Goal: Task Accomplishment & Management: Use online tool/utility

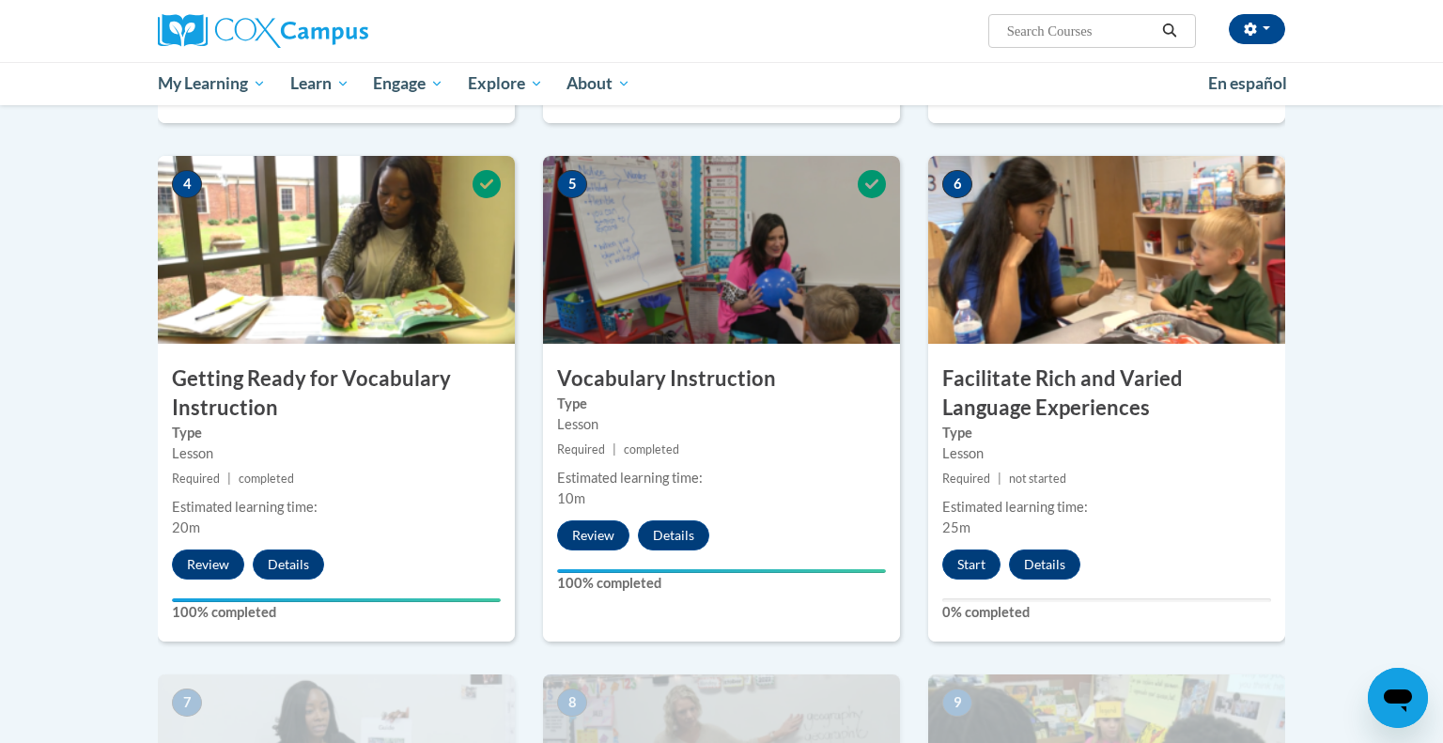
scroll to position [855, 0]
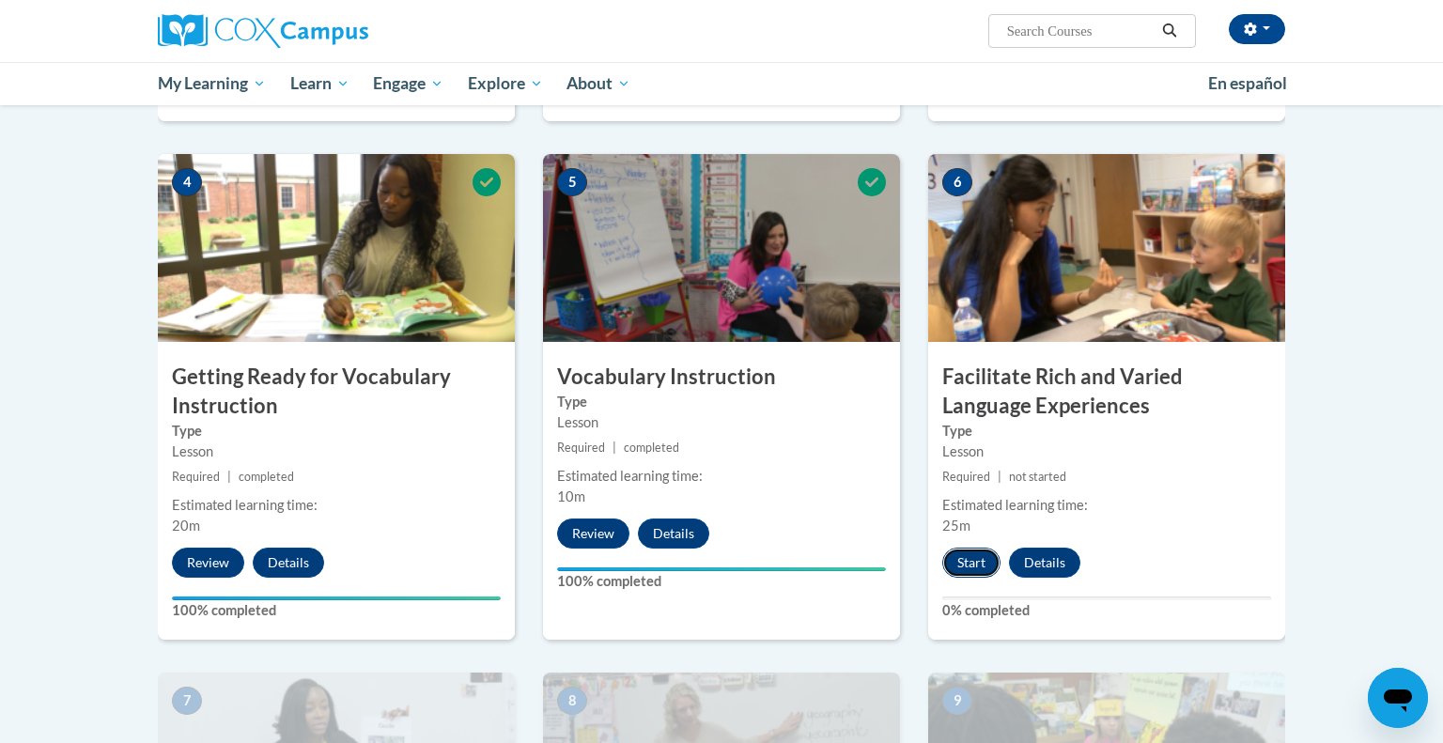
click at [971, 556] on button "Start" at bounding box center [971, 563] width 58 height 30
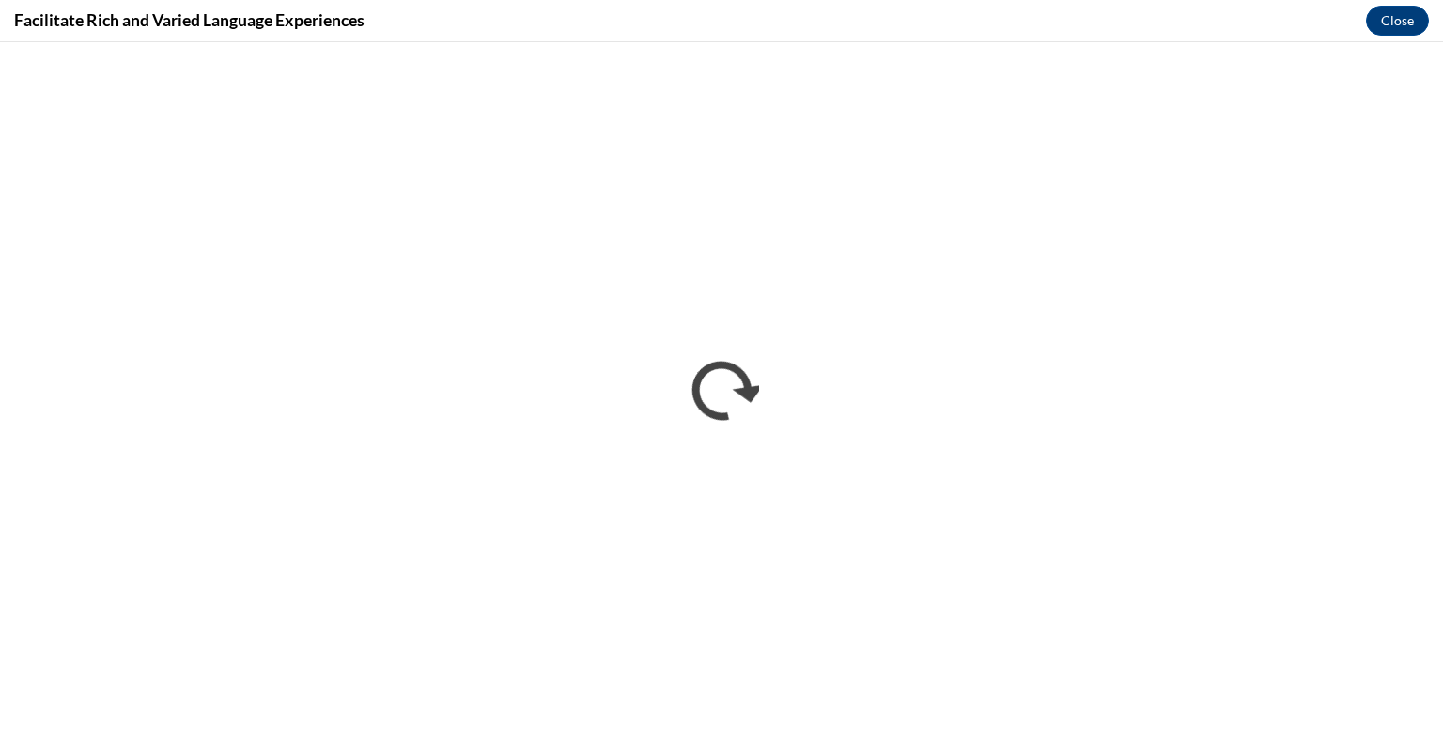
scroll to position [0, 0]
